Goal: Obtain resource: Download file/media

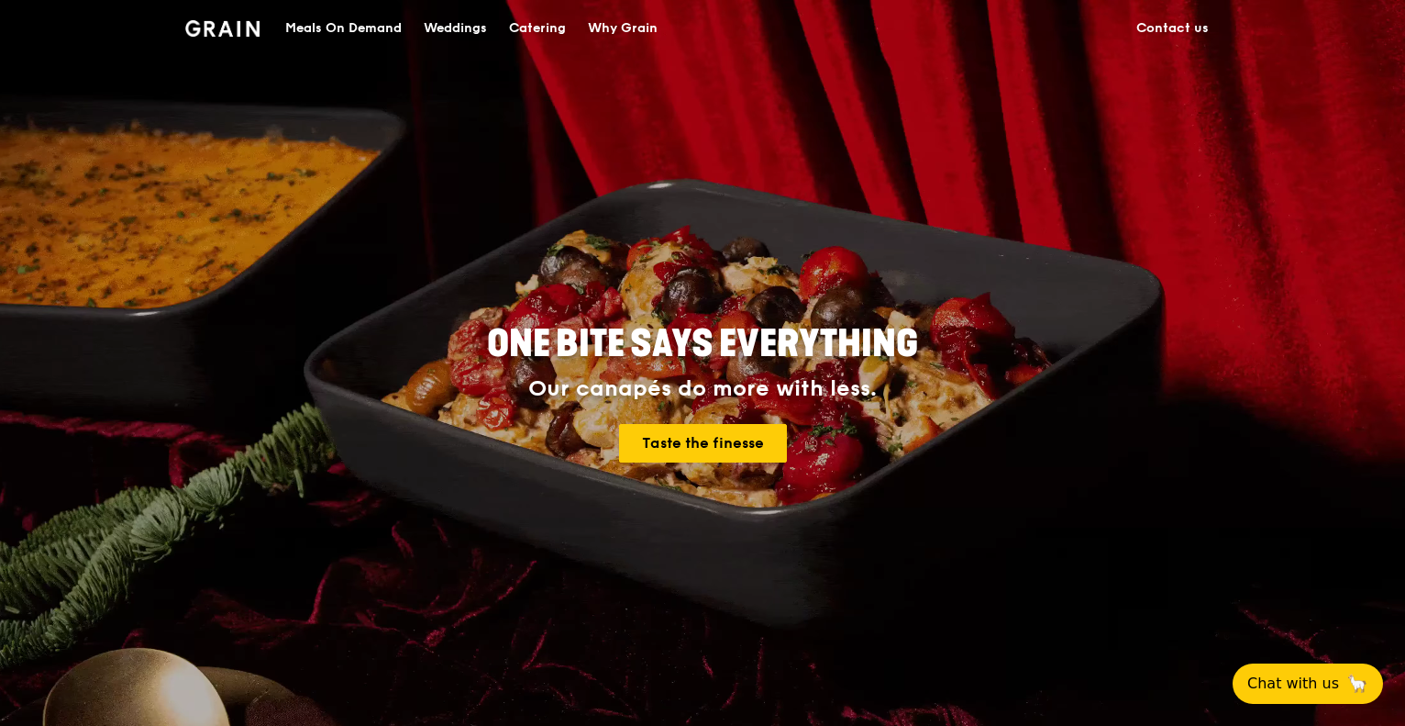
click at [512, 27] on div "Catering" at bounding box center [537, 28] width 57 height 55
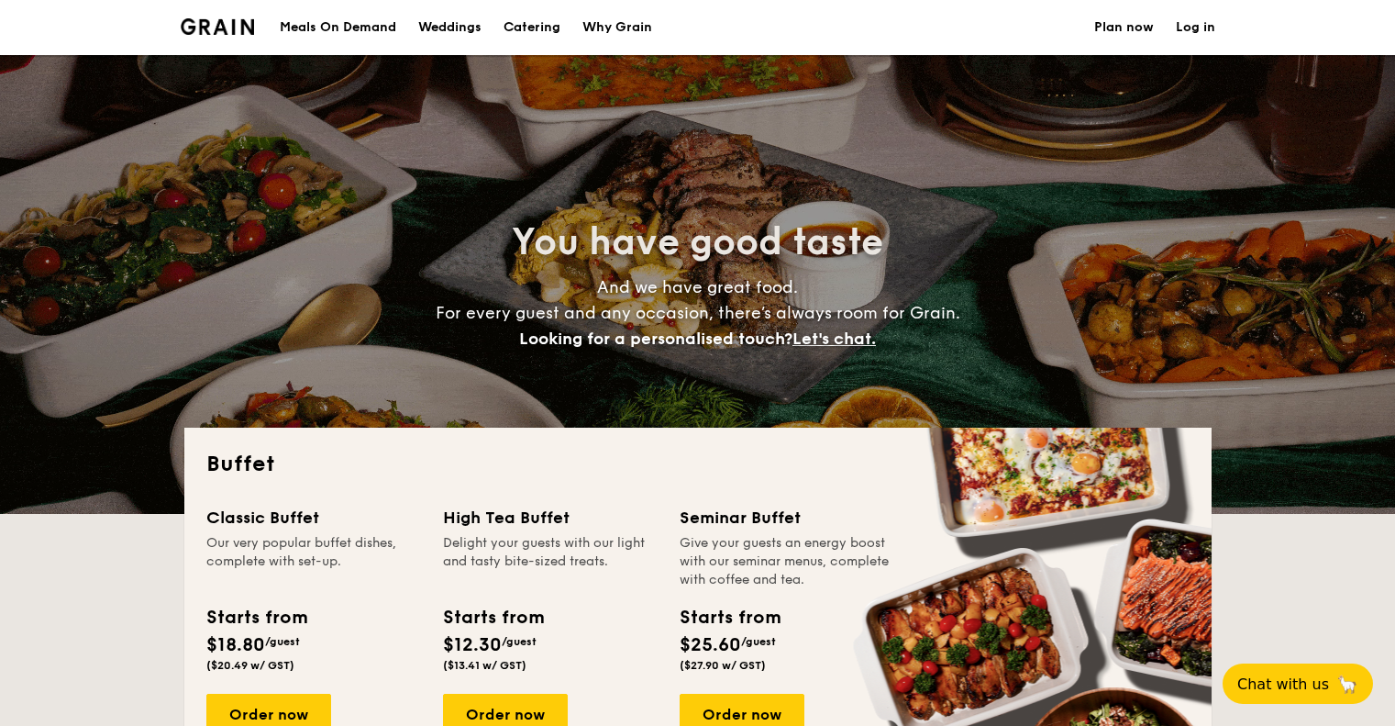
select select
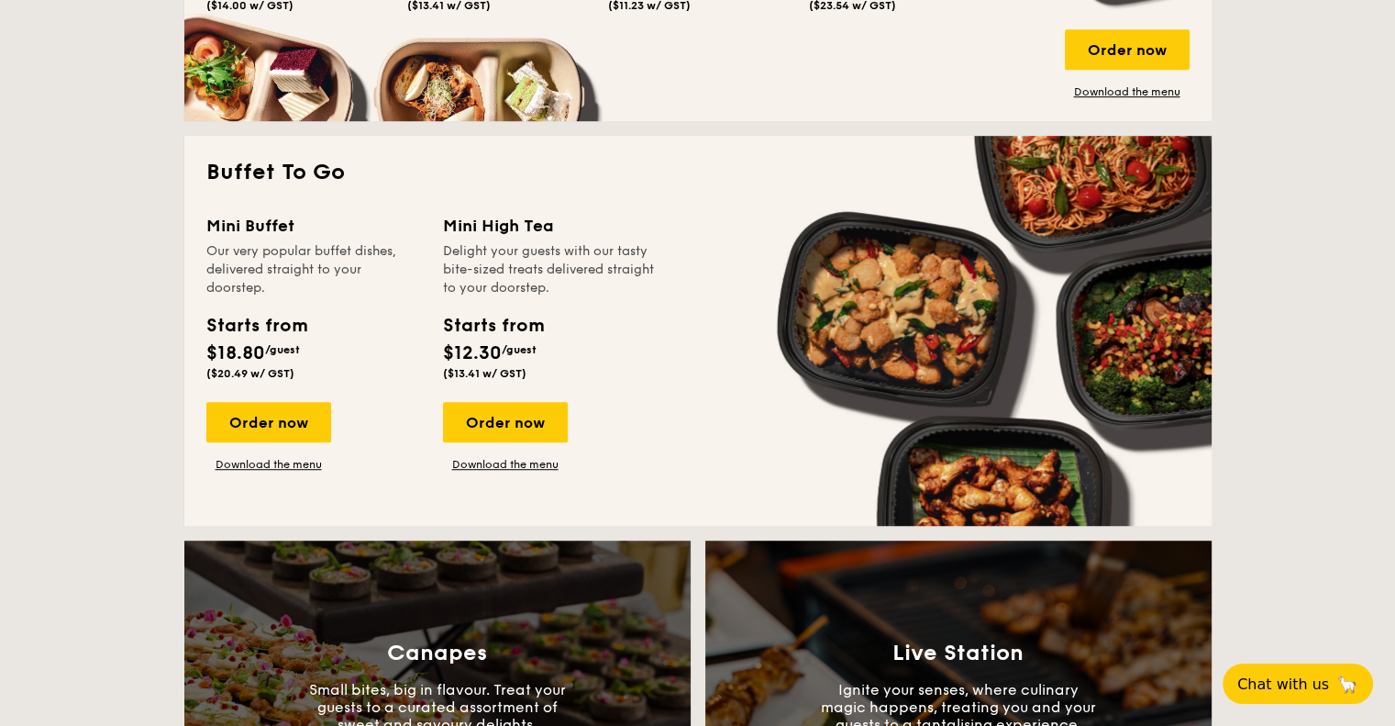
scroll to position [826, 0]
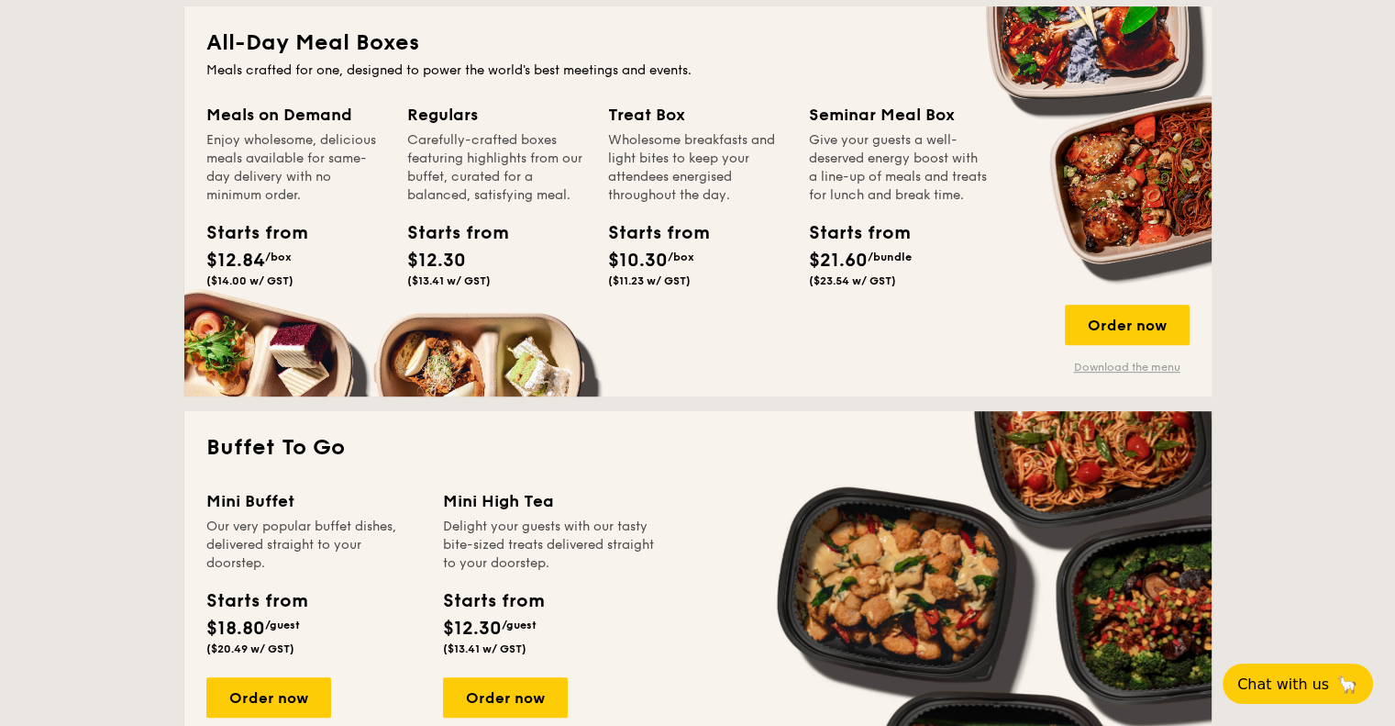
click at [1134, 363] on link "Download the menu" at bounding box center [1127, 367] width 125 height 15
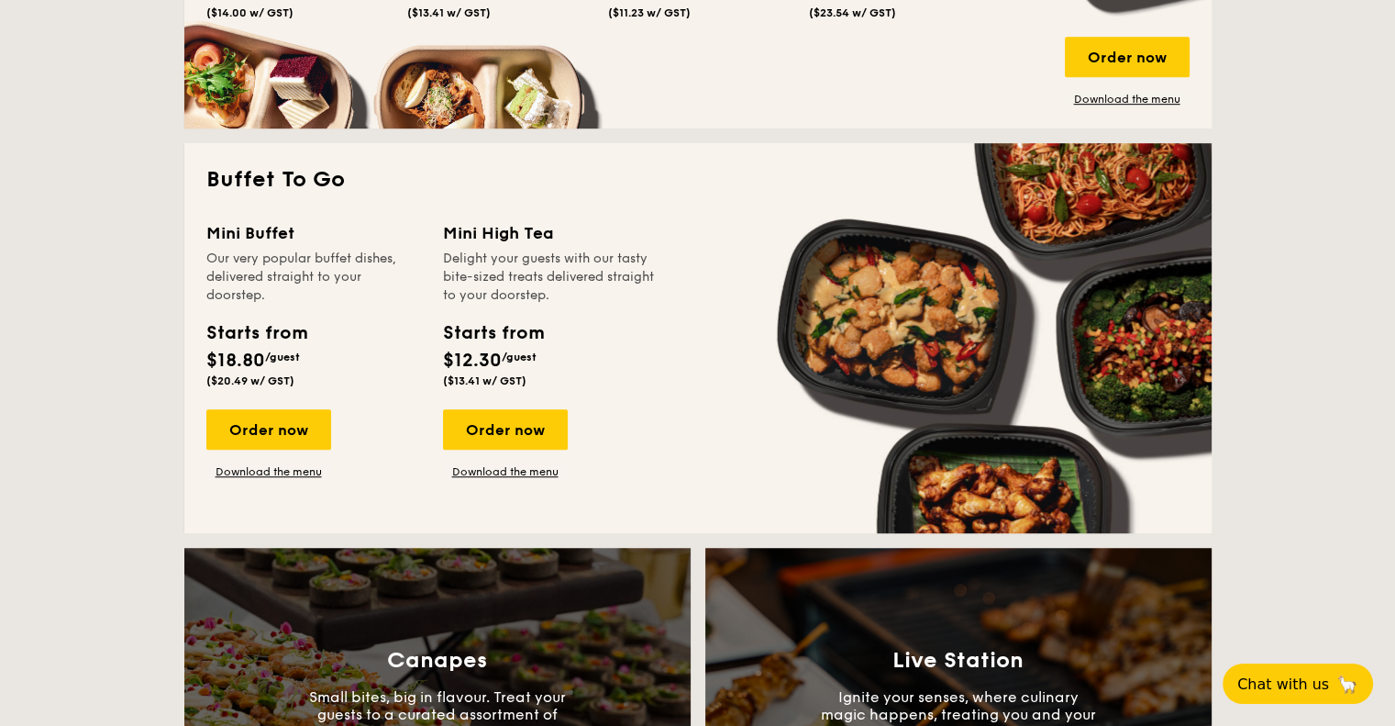
scroll to position [1101, 0]
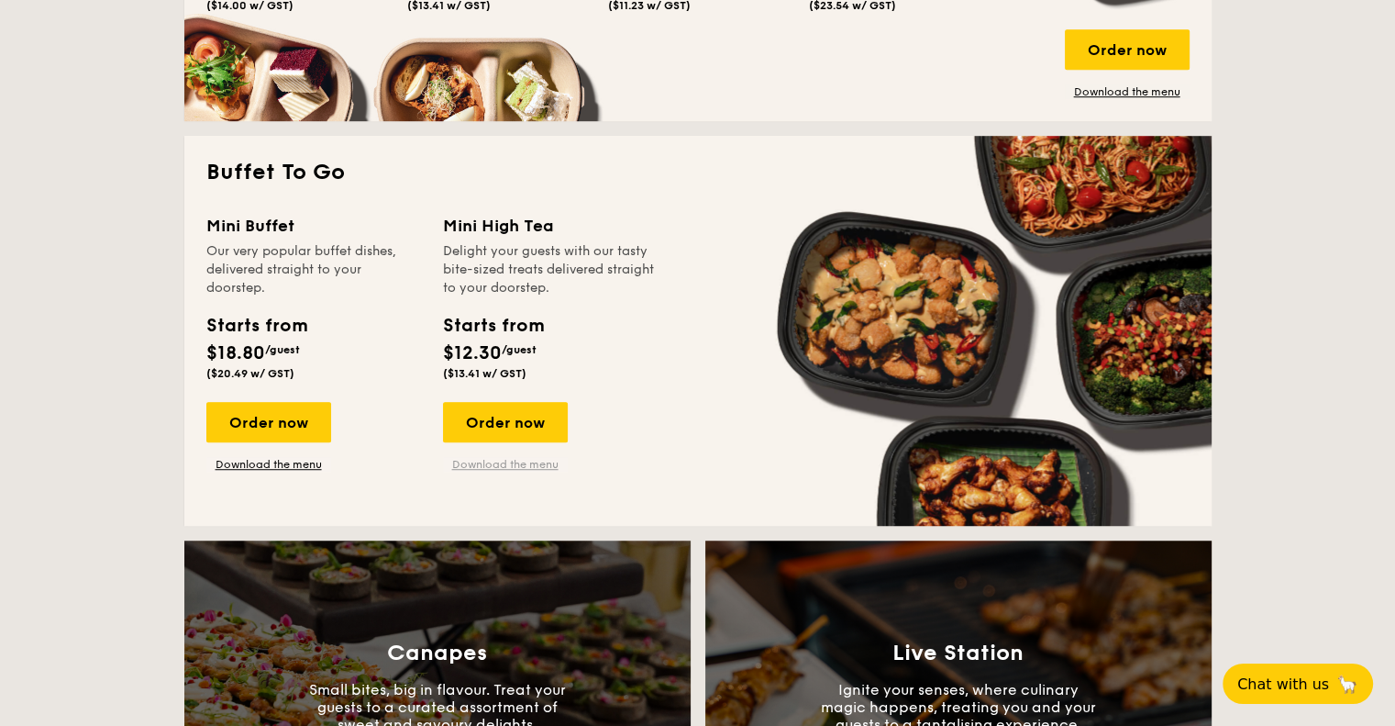
click at [538, 460] on link "Download the menu" at bounding box center [505, 464] width 125 height 15
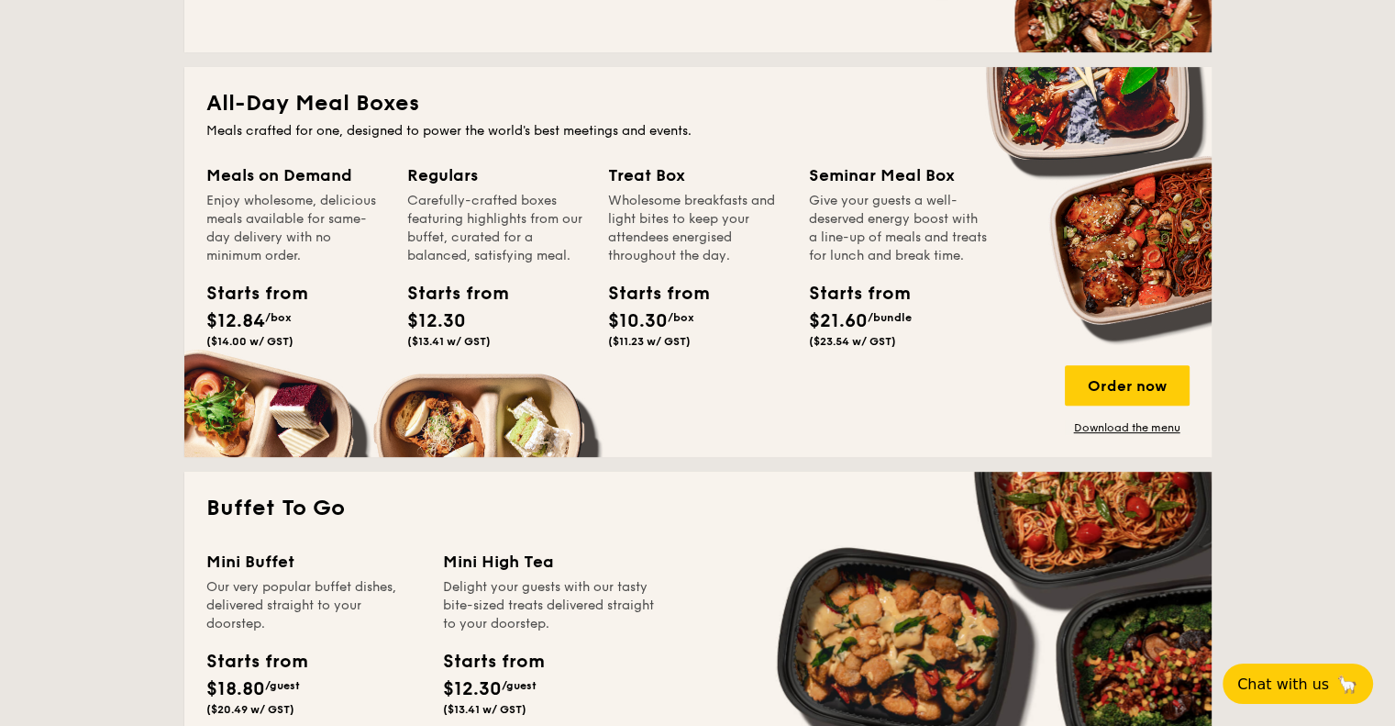
scroll to position [734, 0]
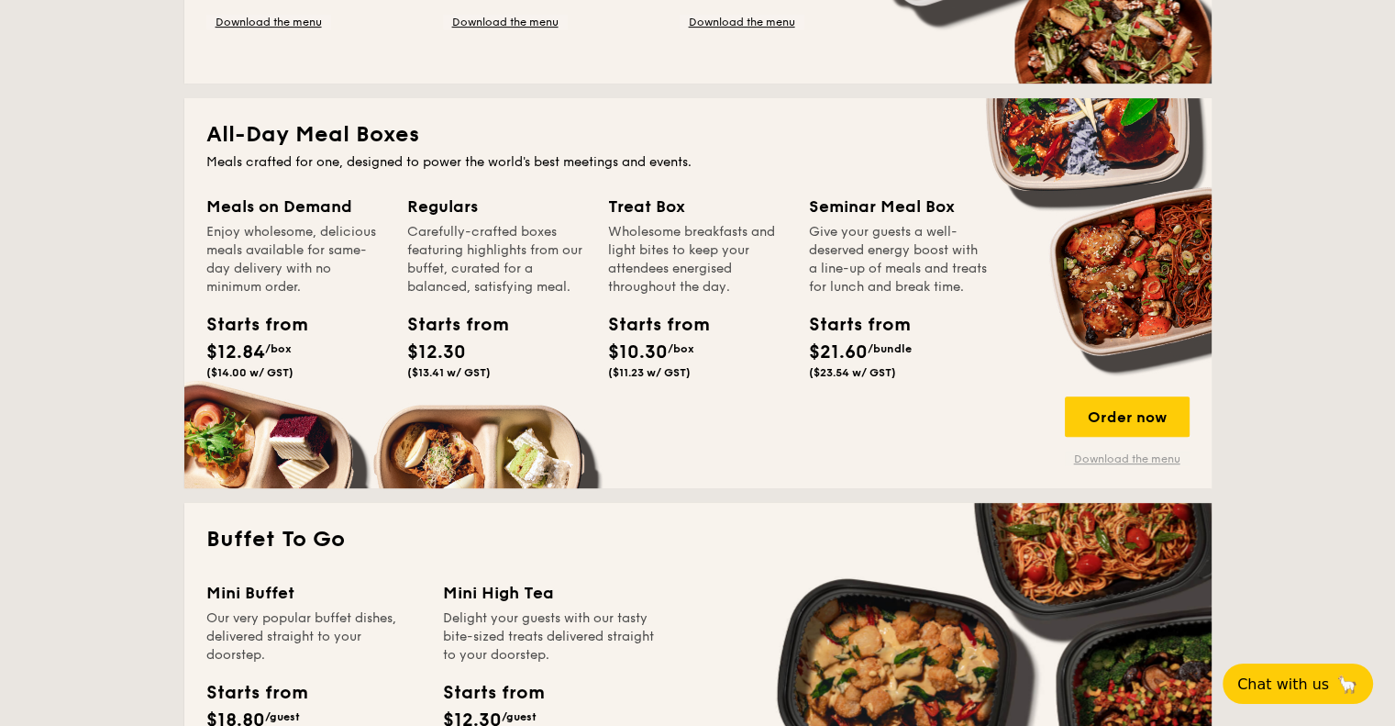
click at [1136, 454] on link "Download the menu" at bounding box center [1127, 458] width 125 height 15
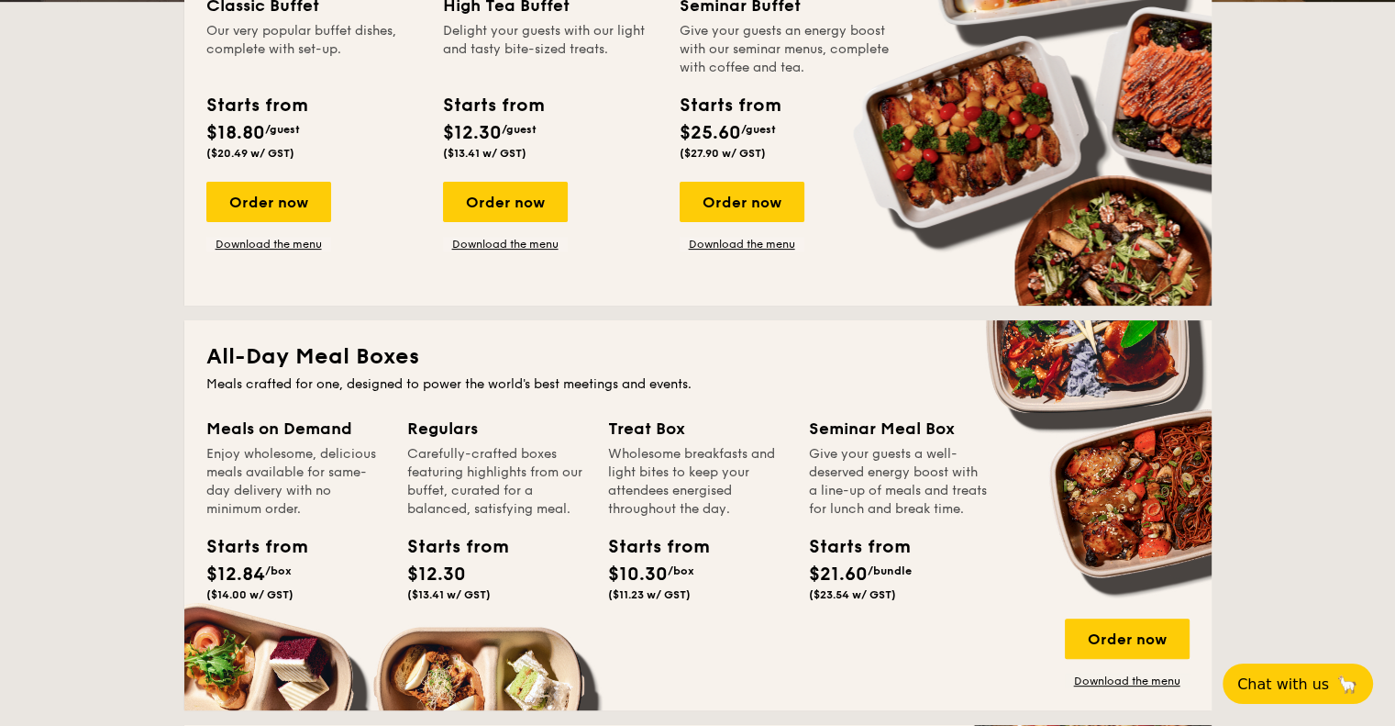
scroll to position [367, 0]
